Goal: Transaction & Acquisition: Book appointment/travel/reservation

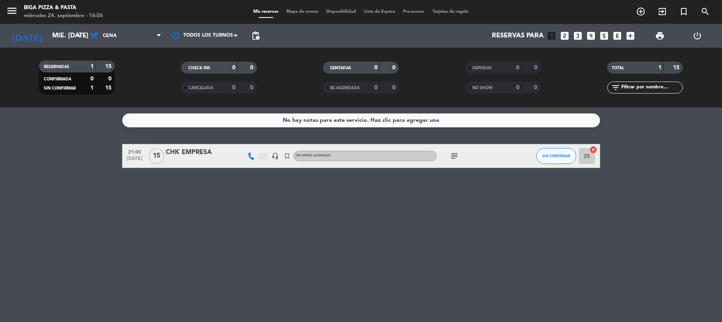
click at [620, 37] on icon "looks_6" at bounding box center [617, 36] width 10 height 10
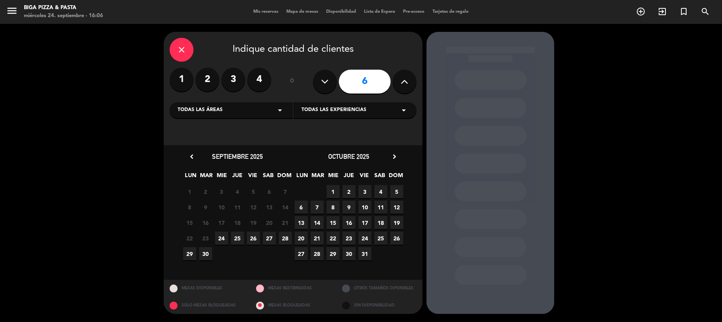
click at [222, 241] on span "24" at bounding box center [221, 238] width 13 height 13
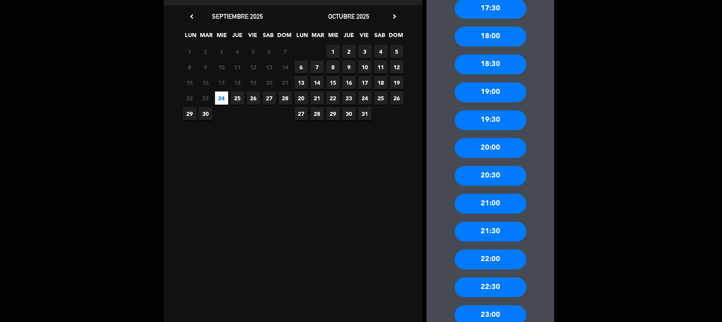
scroll to position [159, 0]
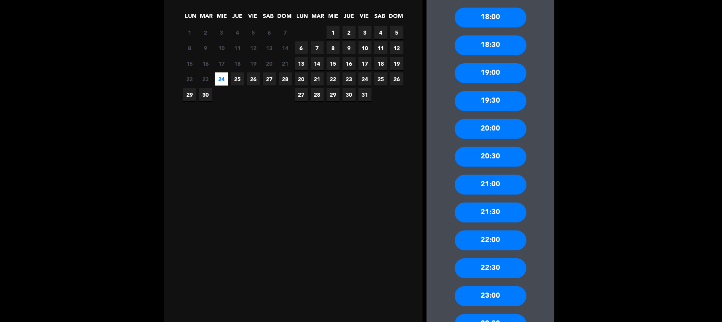
click at [500, 185] on div "21:00" at bounding box center [491, 185] width 72 height 20
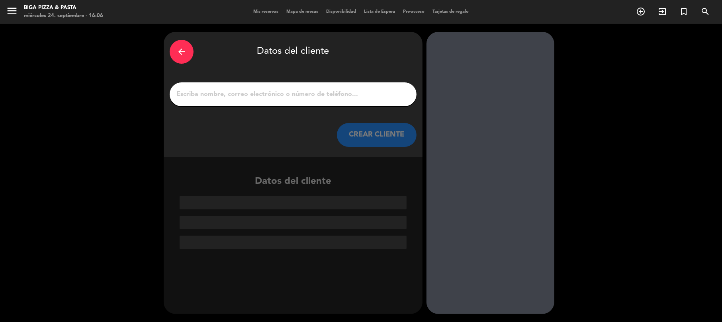
scroll to position [0, 0]
click at [314, 91] on input "1" at bounding box center [293, 94] width 235 height 11
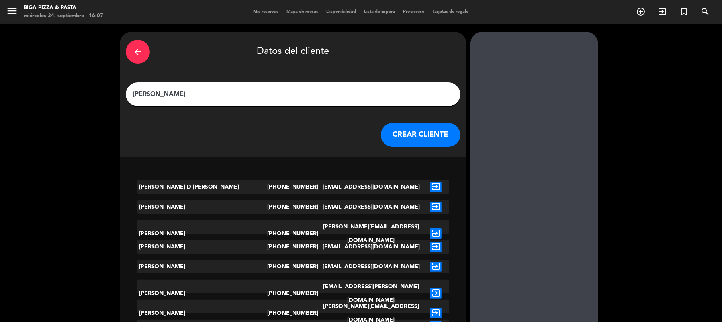
type input "[PERSON_NAME]"
click at [381, 133] on button "CREAR CLIENTE" at bounding box center [421, 135] width 80 height 24
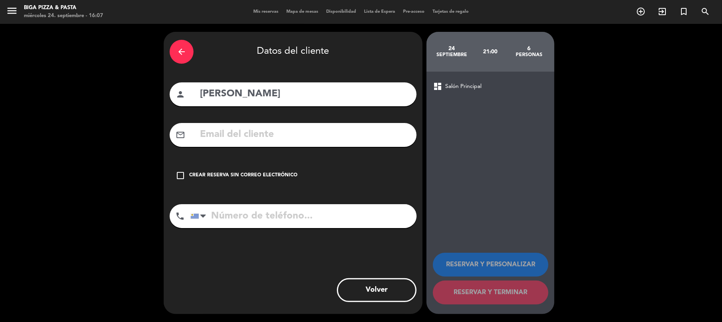
click at [262, 177] on div "Crear reserva sin correo electrónico" at bounding box center [243, 176] width 108 height 8
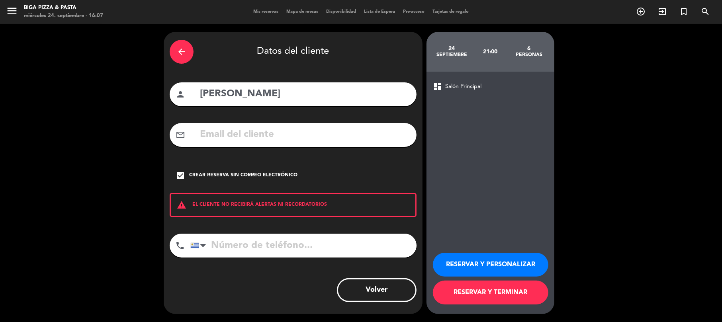
click at [293, 249] on input "tel" at bounding box center [303, 246] width 226 height 24
type input "099967399"
click at [508, 297] on button "RESERVAR Y TERMINAR" at bounding box center [490, 293] width 115 height 24
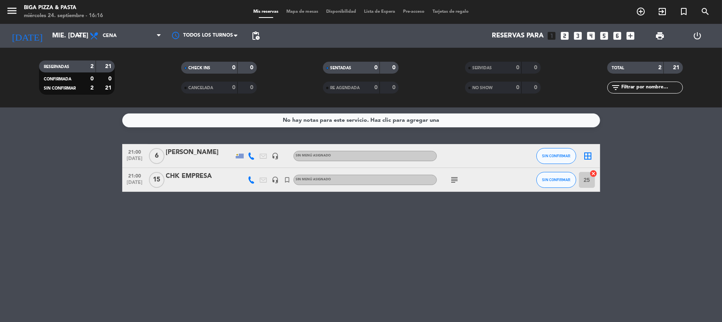
click at [252, 178] on icon at bounding box center [251, 179] width 7 height 7
